Goal: Transaction & Acquisition: Download file/media

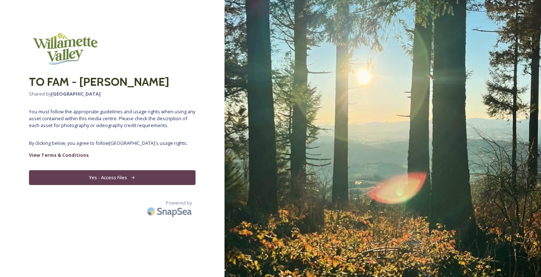
click at [129, 181] on button "Yes - Access Files" at bounding box center [112, 177] width 167 height 15
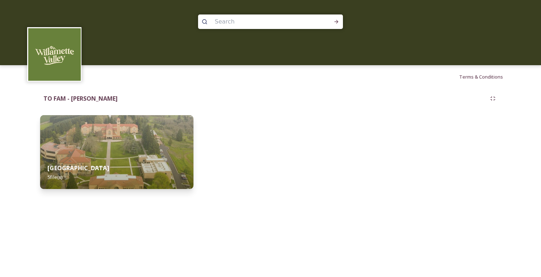
click at [83, 145] on img at bounding box center [116, 152] width 153 height 74
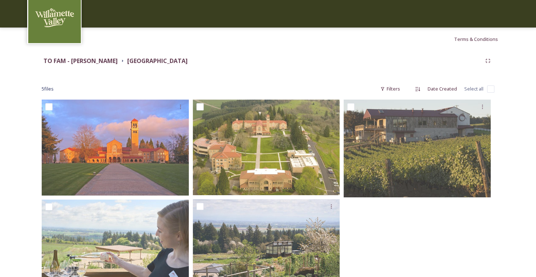
scroll to position [74, 0]
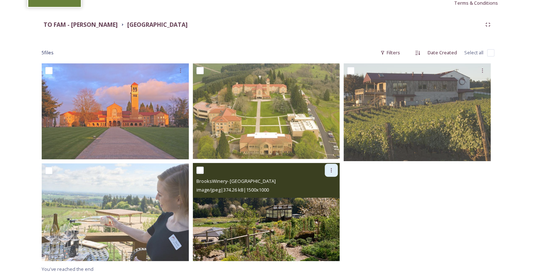
click at [330, 173] on div at bounding box center [331, 170] width 13 height 13
click at [324, 201] on span "Download" at bounding box center [323, 200] width 22 height 7
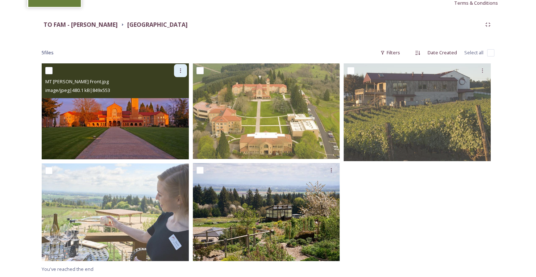
click at [176, 71] on div at bounding box center [180, 70] width 13 height 13
click at [170, 100] on span "Download" at bounding box center [172, 100] width 22 height 7
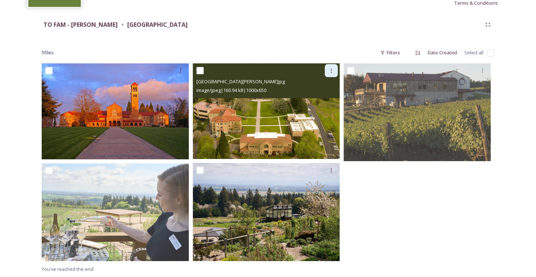
click at [330, 70] on icon at bounding box center [331, 71] width 6 height 6
click at [324, 100] on span "Download" at bounding box center [323, 100] width 22 height 7
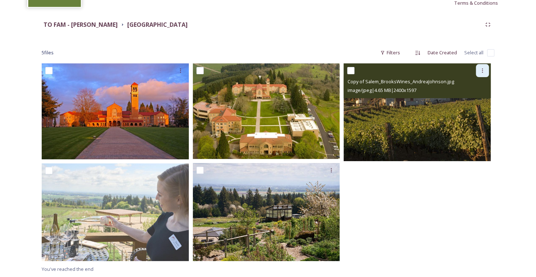
click at [481, 71] on icon at bounding box center [482, 71] width 6 height 6
click at [475, 100] on span "Download" at bounding box center [474, 100] width 22 height 7
